Goal: Contribute content: Share content

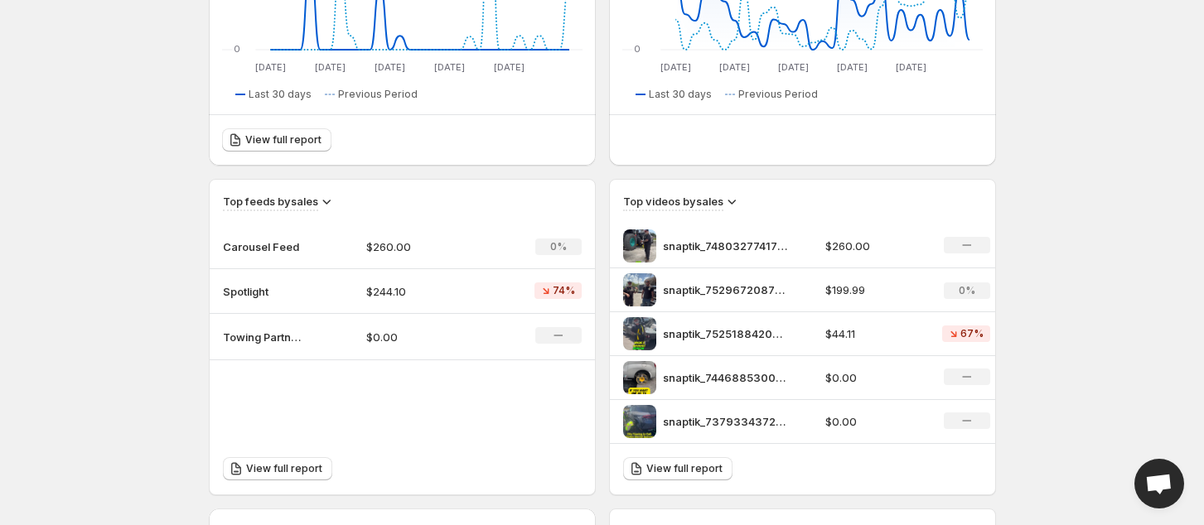
scroll to position [442, 0]
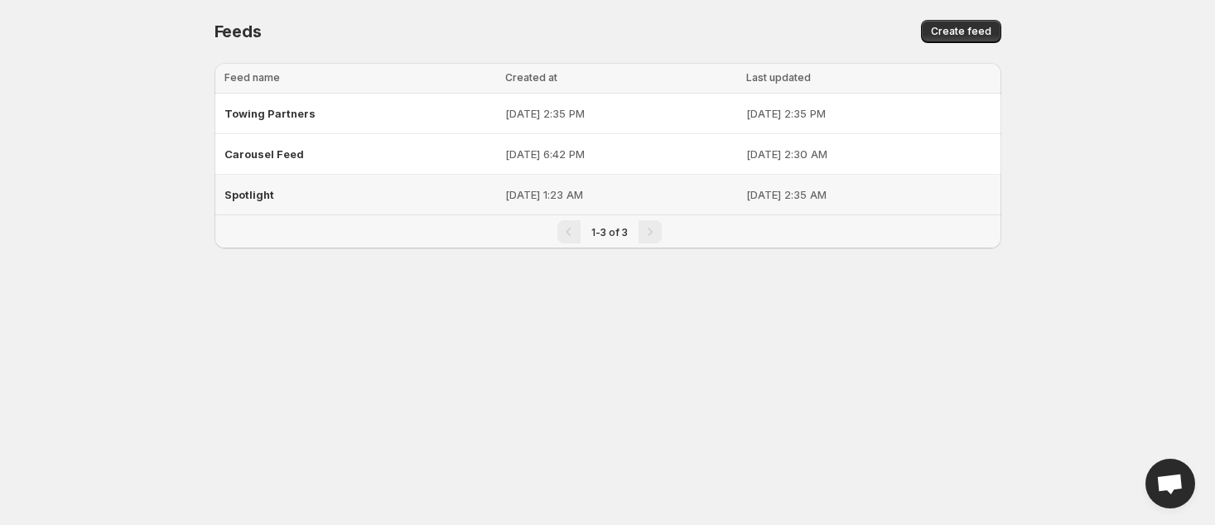
click at [322, 195] on div "Spotlight" at bounding box center [359, 195] width 271 height 30
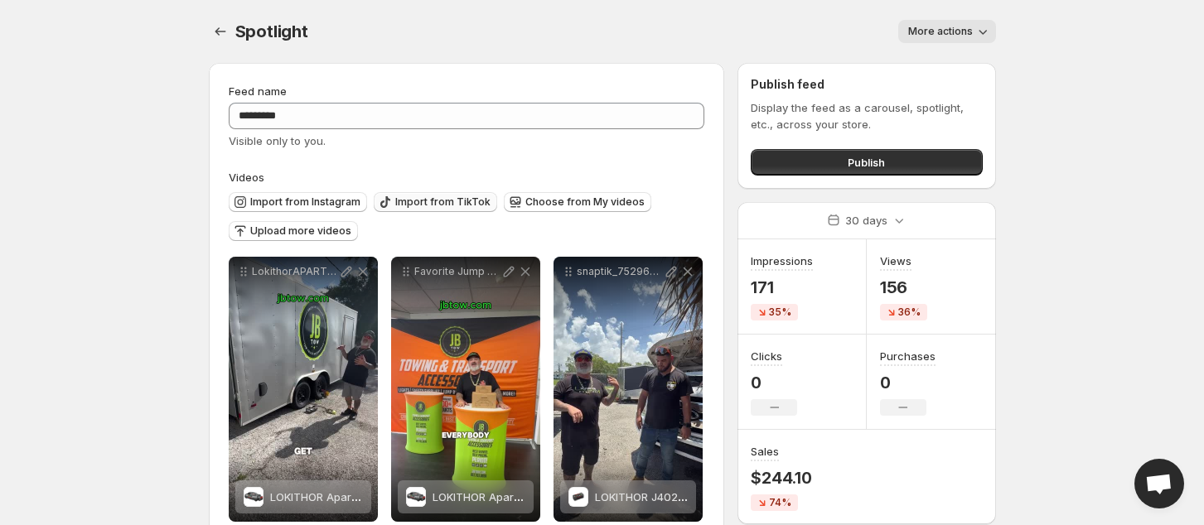
click at [432, 198] on span "Import from TikTok" at bounding box center [442, 201] width 95 height 13
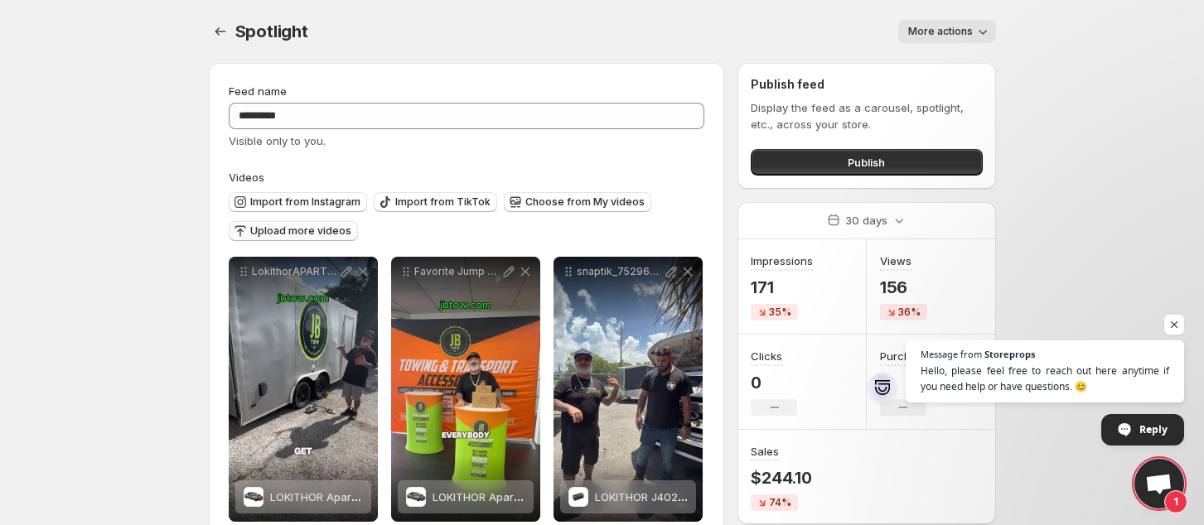
click at [281, 224] on button "Upload more videos" at bounding box center [293, 231] width 129 height 20
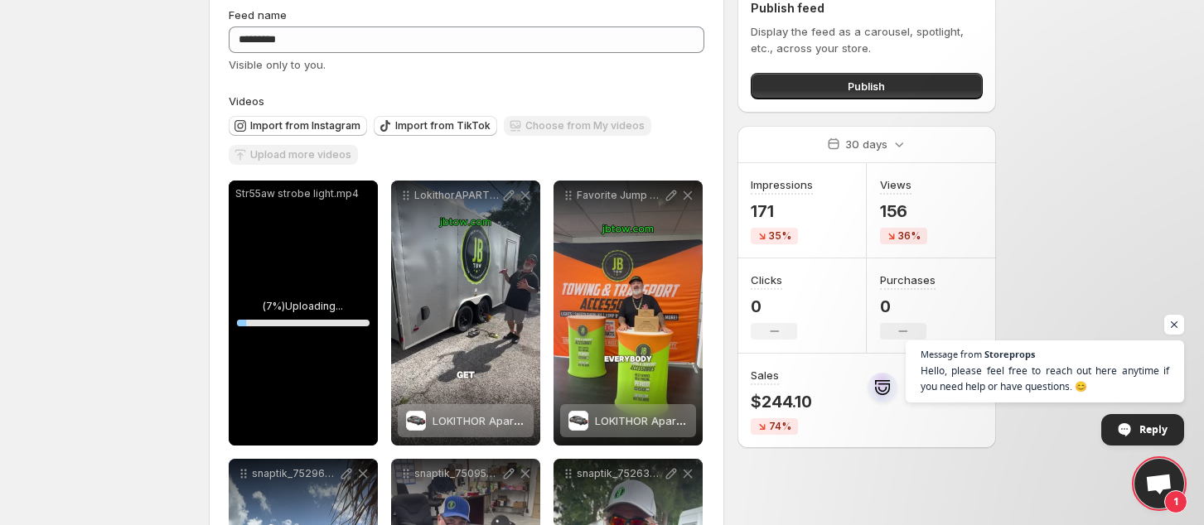
scroll to position [110, 0]
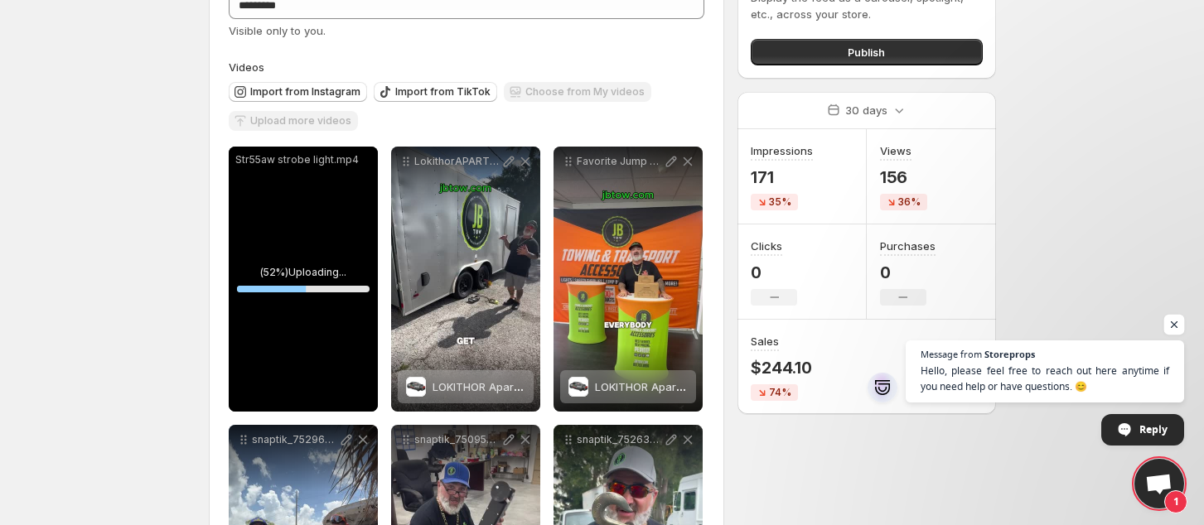
click at [1172, 322] on span "Open chat" at bounding box center [1174, 325] width 21 height 21
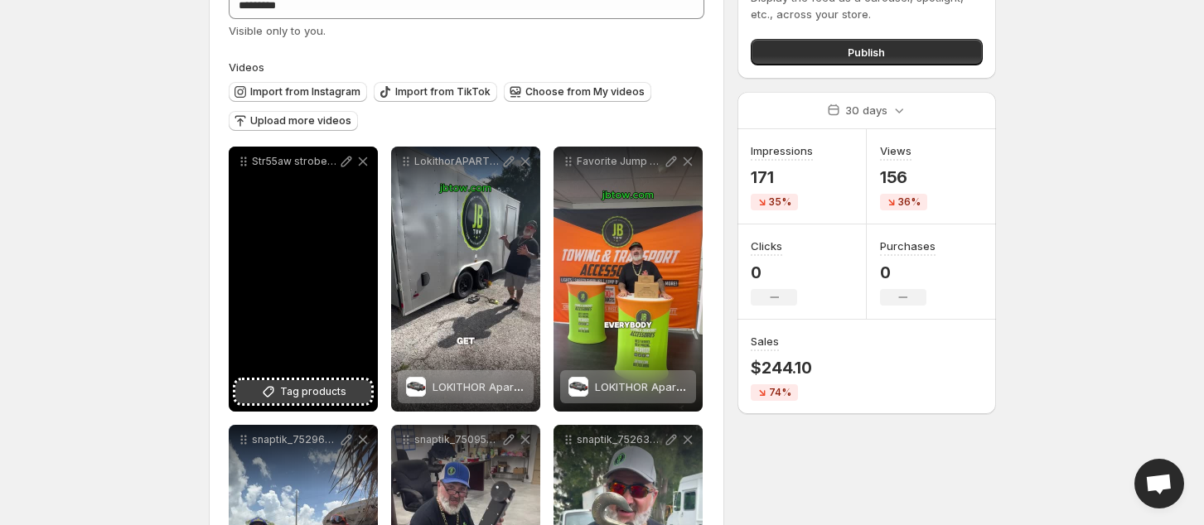
click at [292, 385] on span "Tag products" at bounding box center [313, 392] width 66 height 17
click at [297, 384] on span "Tag products" at bounding box center [313, 392] width 66 height 17
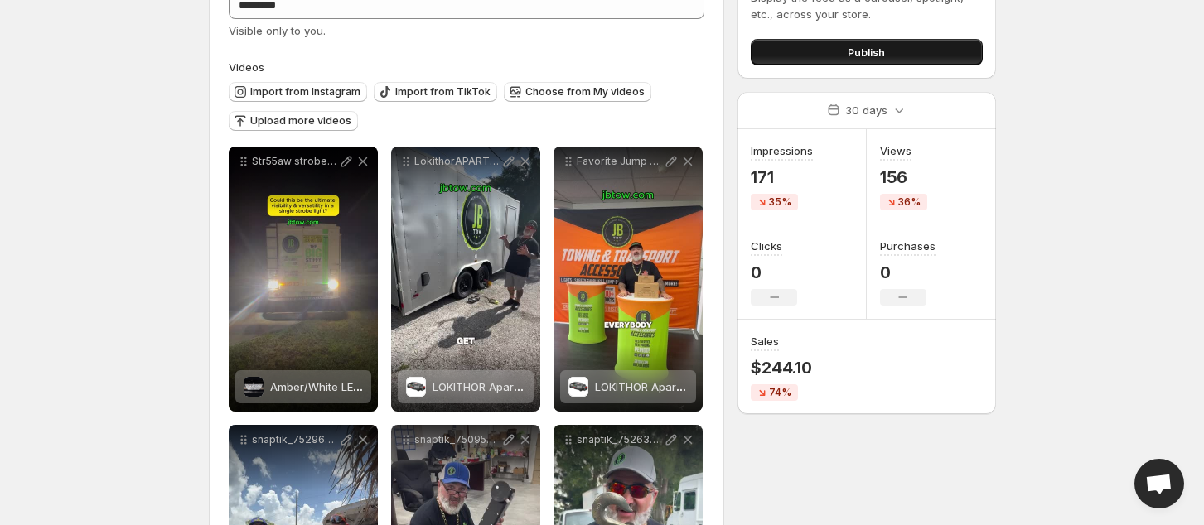
click at [870, 56] on span "Publish" at bounding box center [865, 52] width 37 height 17
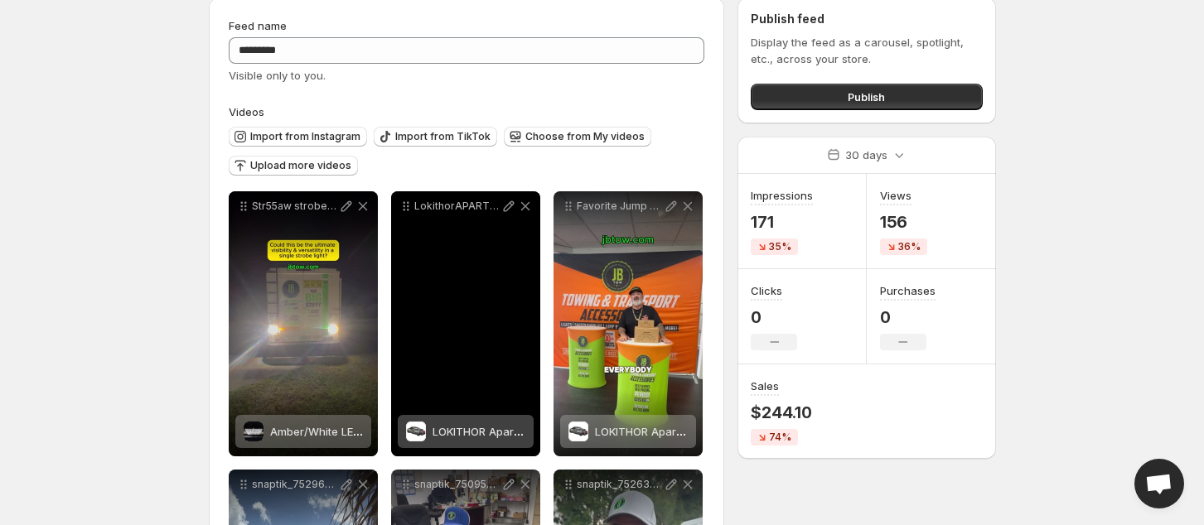
scroll to position [110, 0]
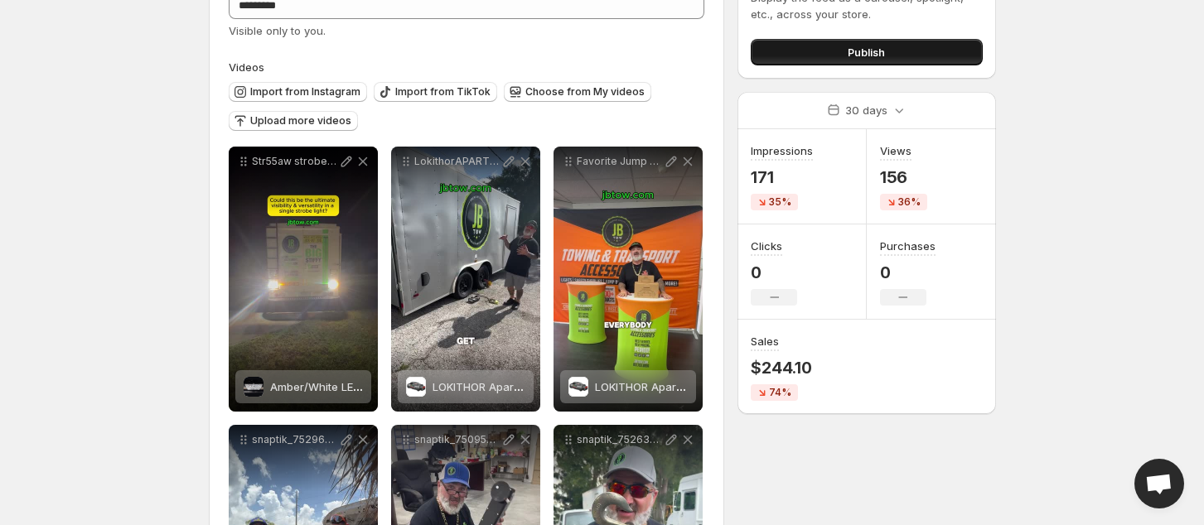
click at [842, 45] on button "Publish" at bounding box center [865, 52] width 231 height 27
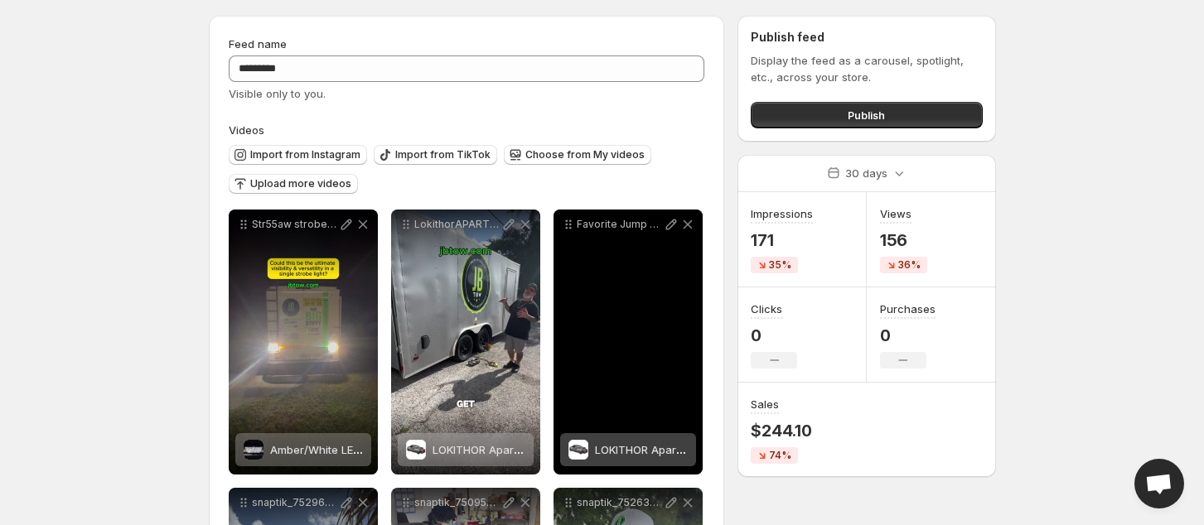
scroll to position [0, 0]
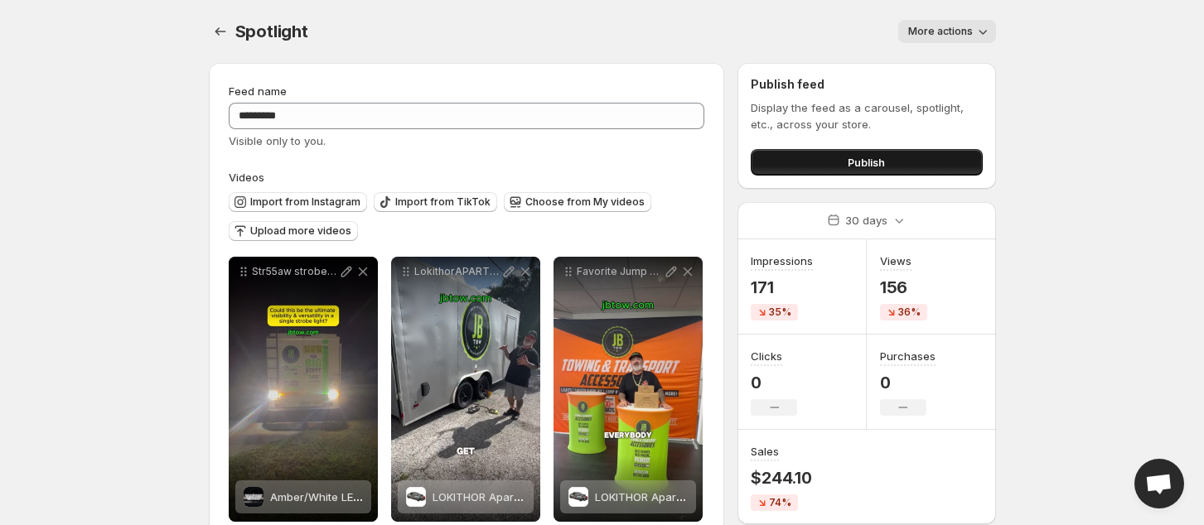
click at [828, 167] on button "Publish" at bounding box center [865, 162] width 231 height 27
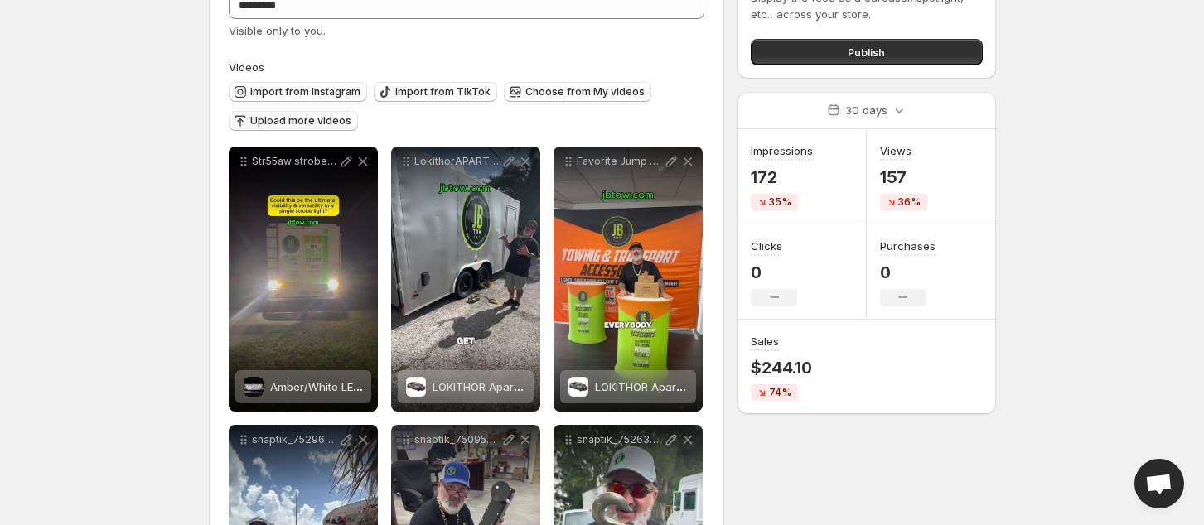
click at [263, 123] on span "Upload more videos" at bounding box center [300, 120] width 101 height 13
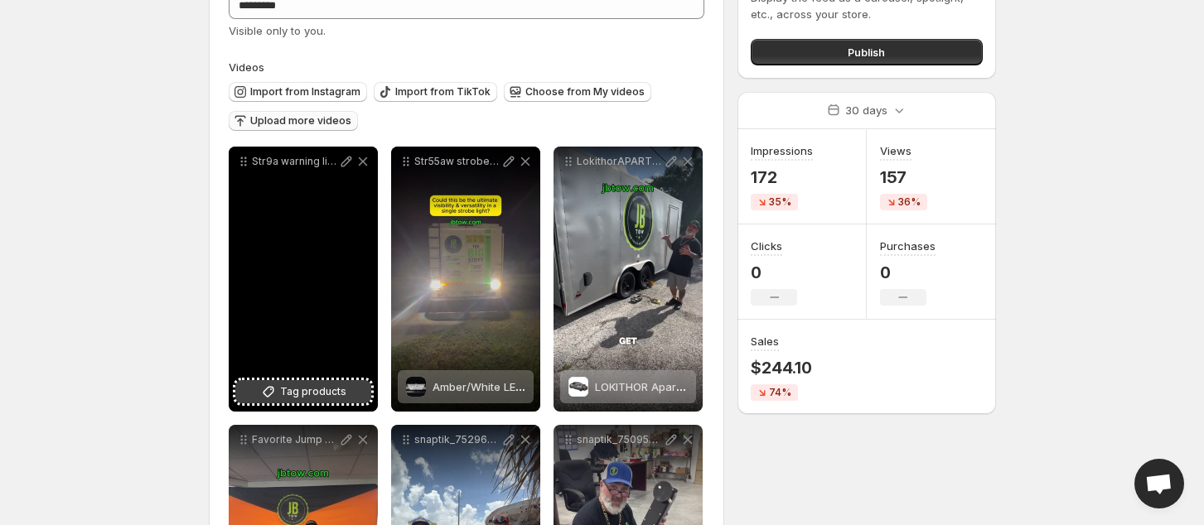
click at [290, 398] on span "Tag products" at bounding box center [313, 392] width 66 height 17
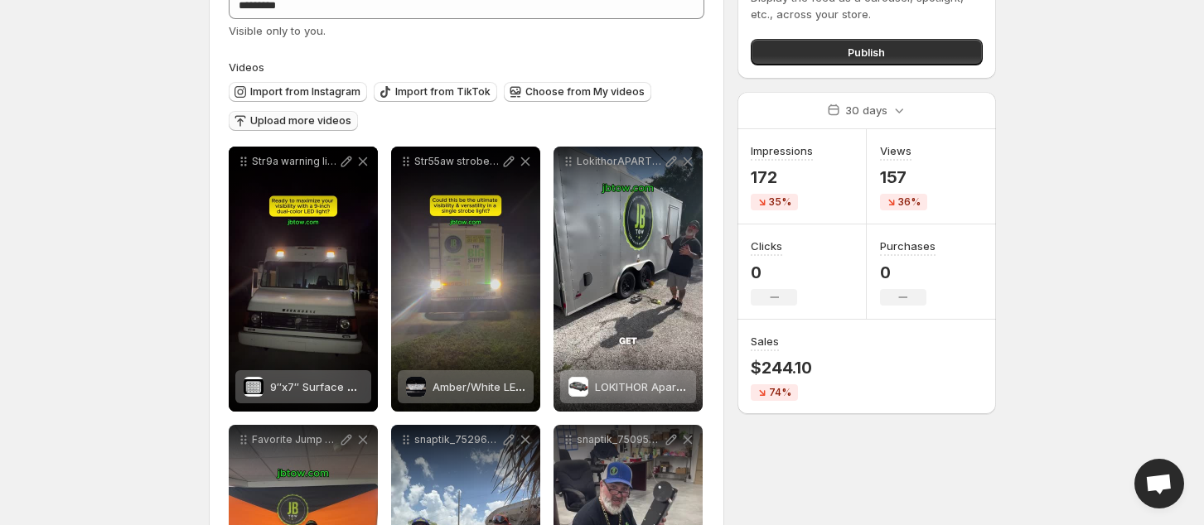
scroll to position [0, 0]
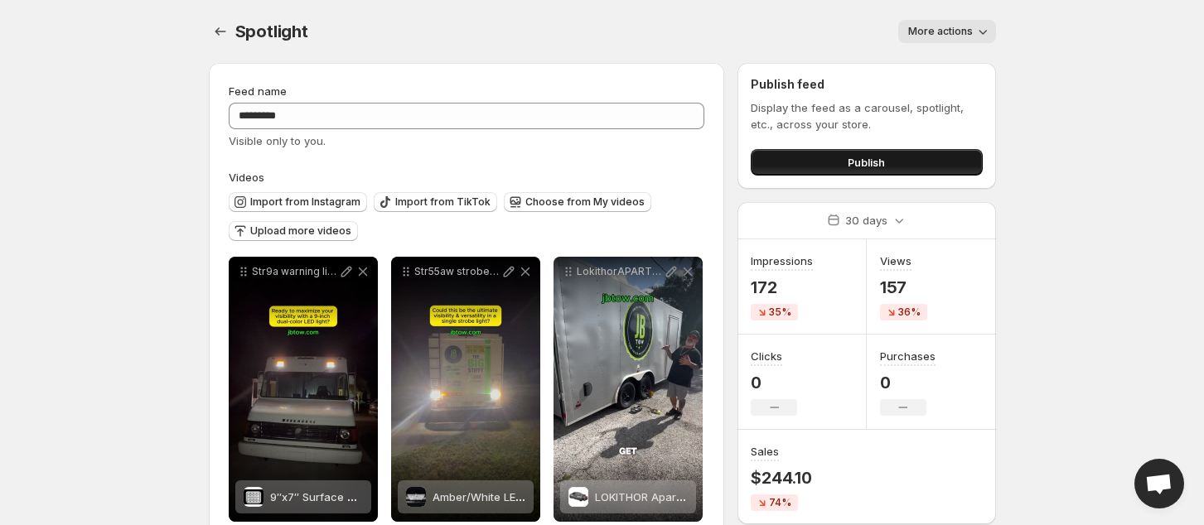
click at [823, 160] on button "Publish" at bounding box center [865, 162] width 231 height 27
click at [778, 162] on button "Publish" at bounding box center [865, 162] width 231 height 27
click at [914, 157] on button "Publish" at bounding box center [865, 162] width 231 height 27
click at [212, 39] on icon "Settings" at bounding box center [220, 31] width 17 height 17
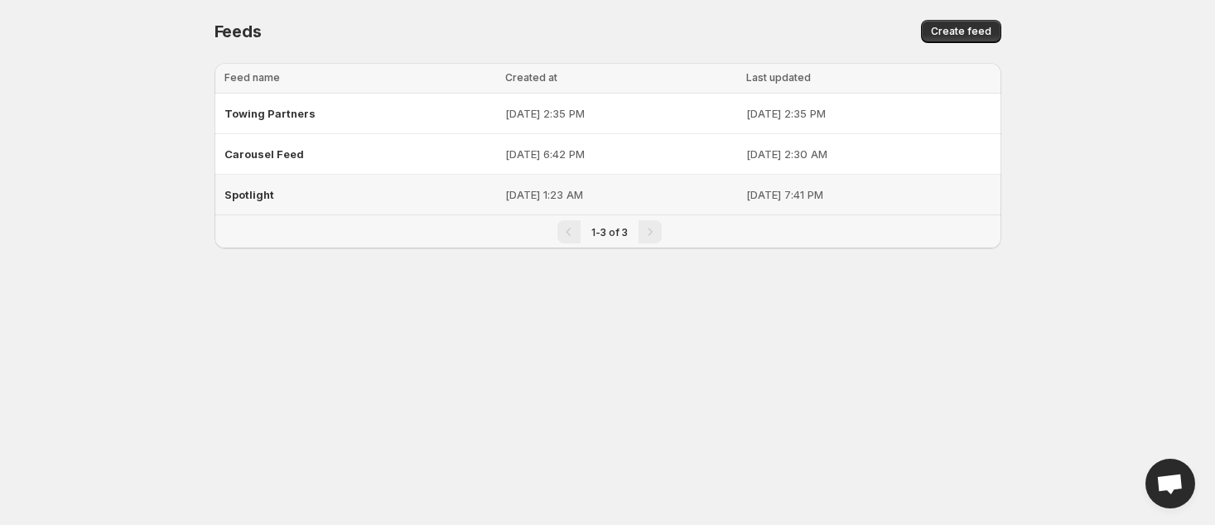
click at [264, 186] on div "Spotlight" at bounding box center [359, 195] width 271 height 30
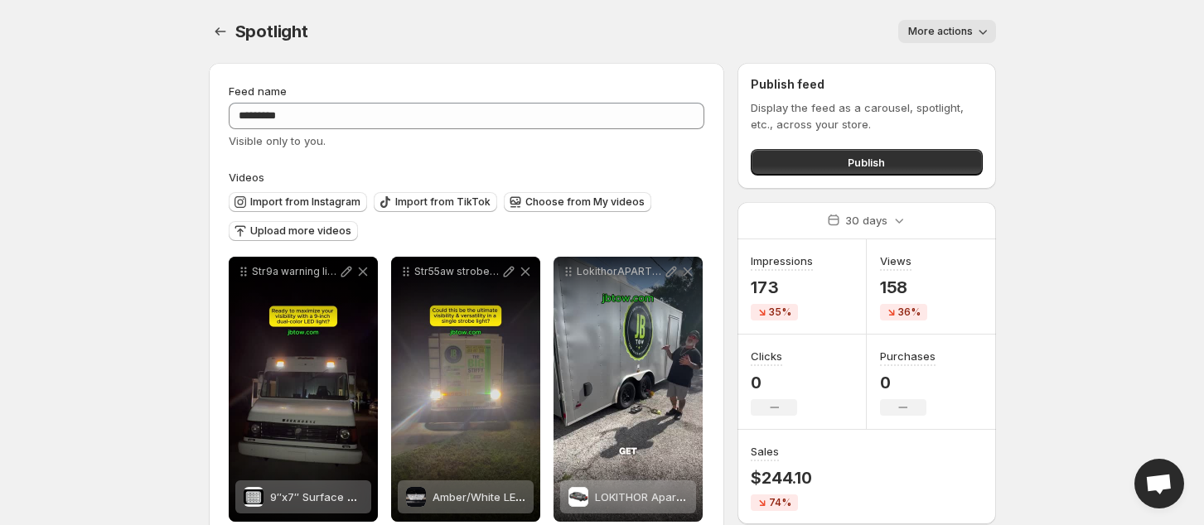
scroll to position [110, 0]
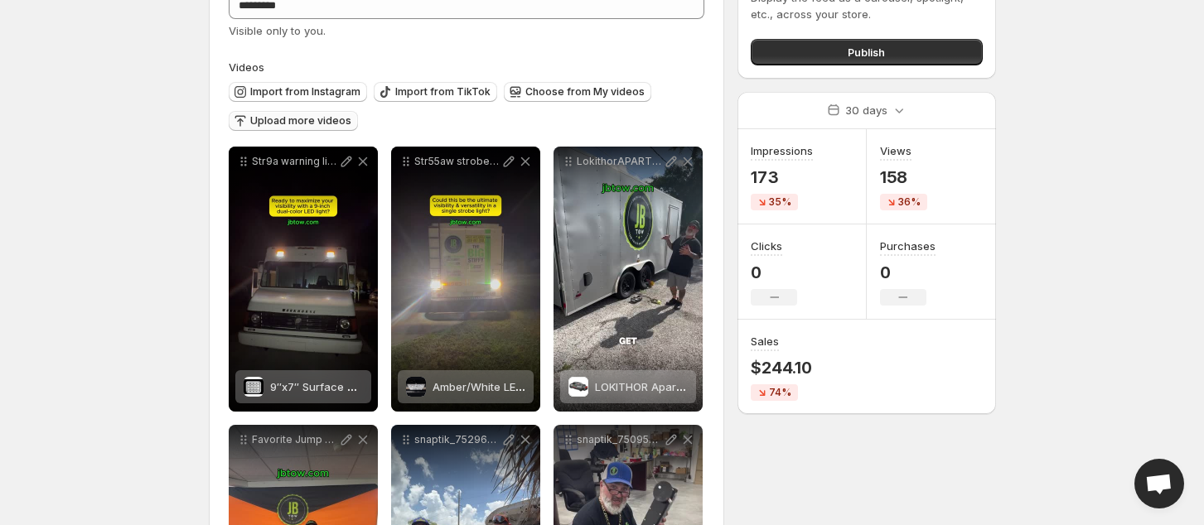
click at [292, 128] on button "Upload more videos" at bounding box center [293, 121] width 129 height 20
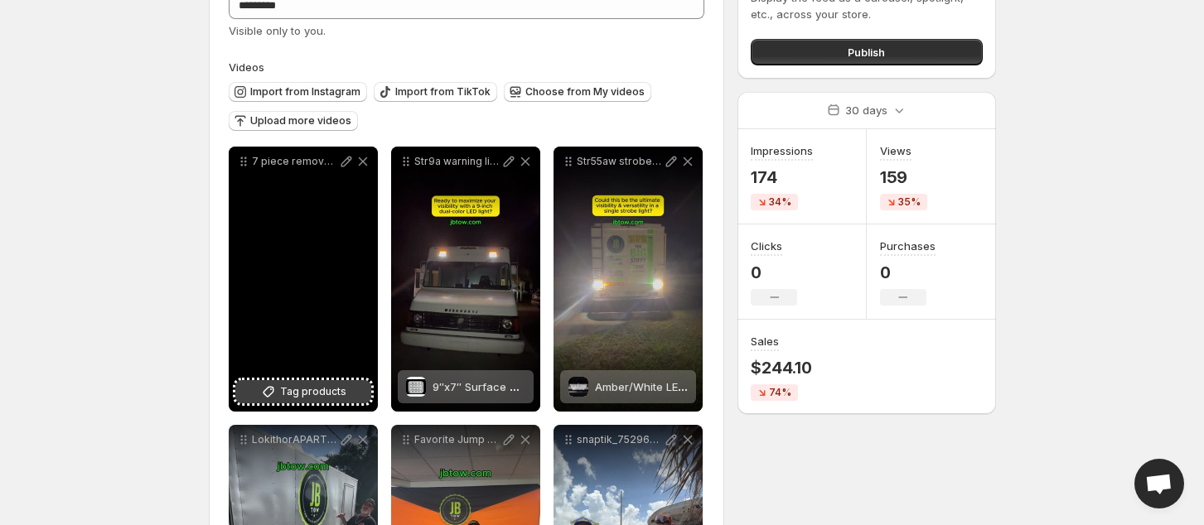
click at [314, 384] on span "Tag products" at bounding box center [313, 392] width 66 height 17
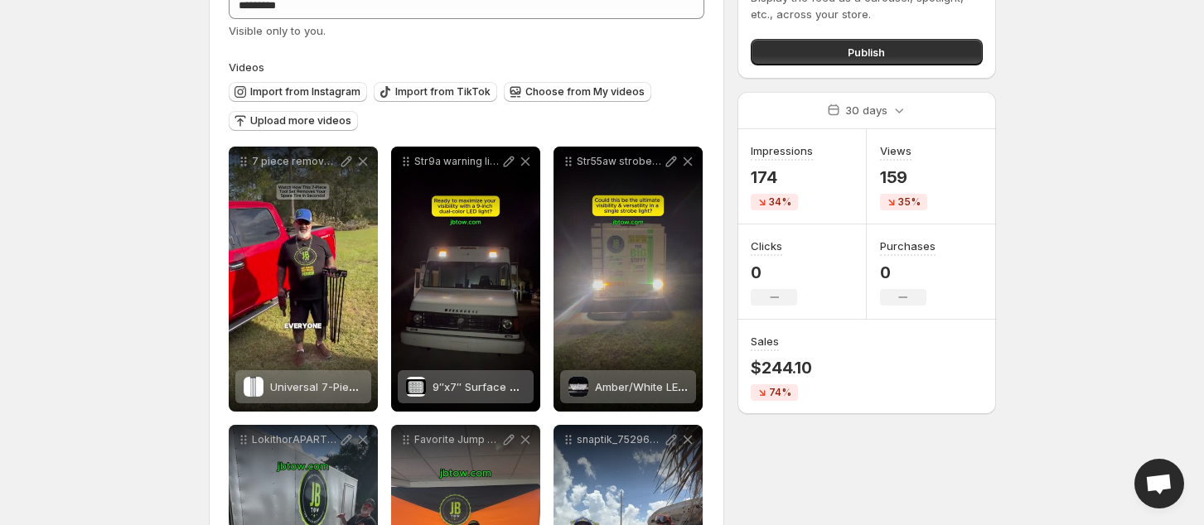
scroll to position [0, 0]
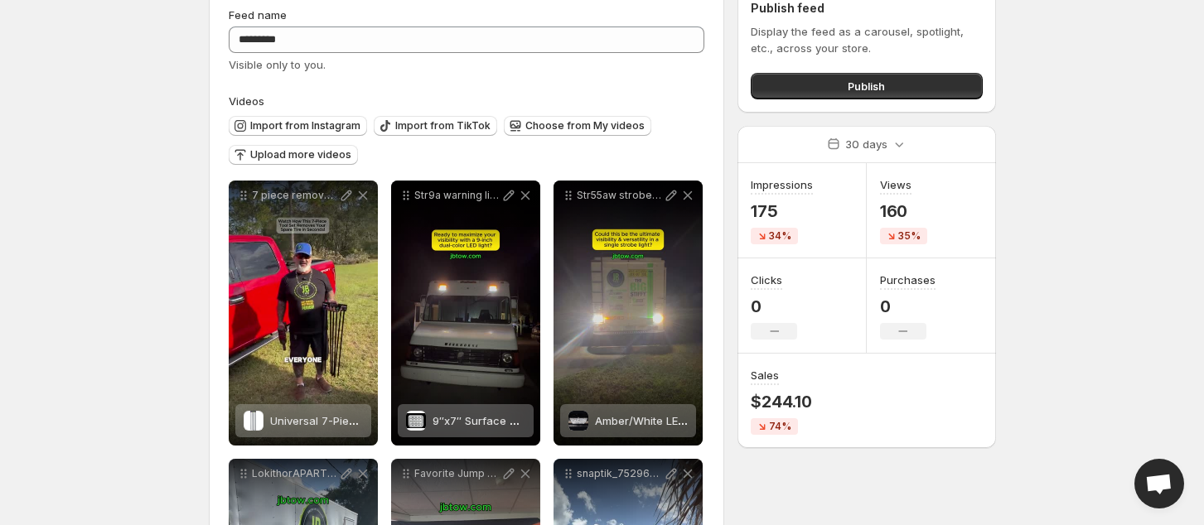
scroll to position [110, 0]
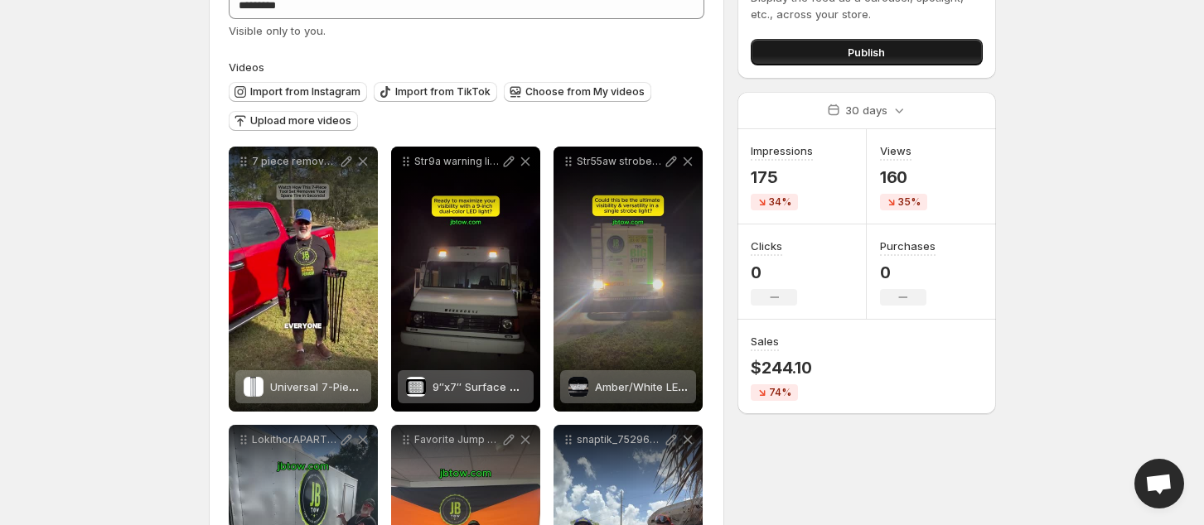
click at [881, 41] on button "Publish" at bounding box center [865, 52] width 231 height 27
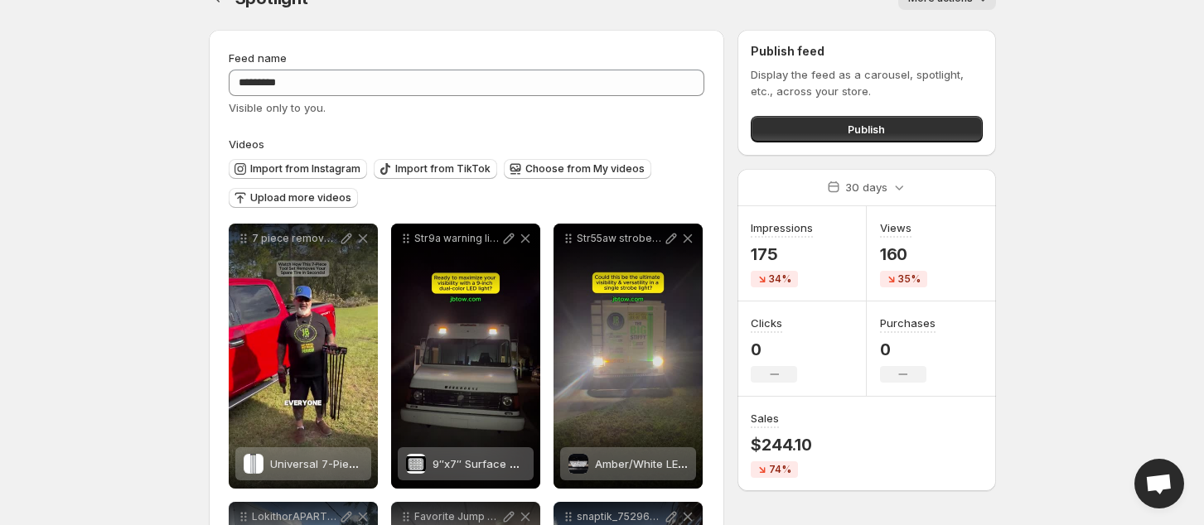
scroll to position [0, 0]
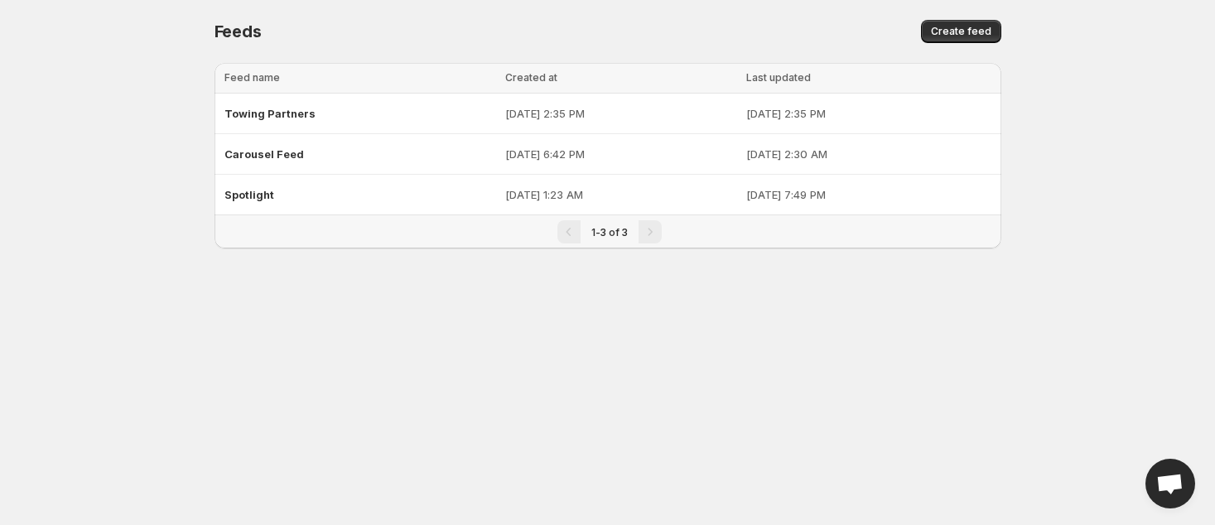
click at [460, 438] on body "Home Feeds Videos Subscription Settings Feeds. This page is ready Feeds Create …" at bounding box center [607, 262] width 1215 height 525
